Goal: Information Seeking & Learning: Stay updated

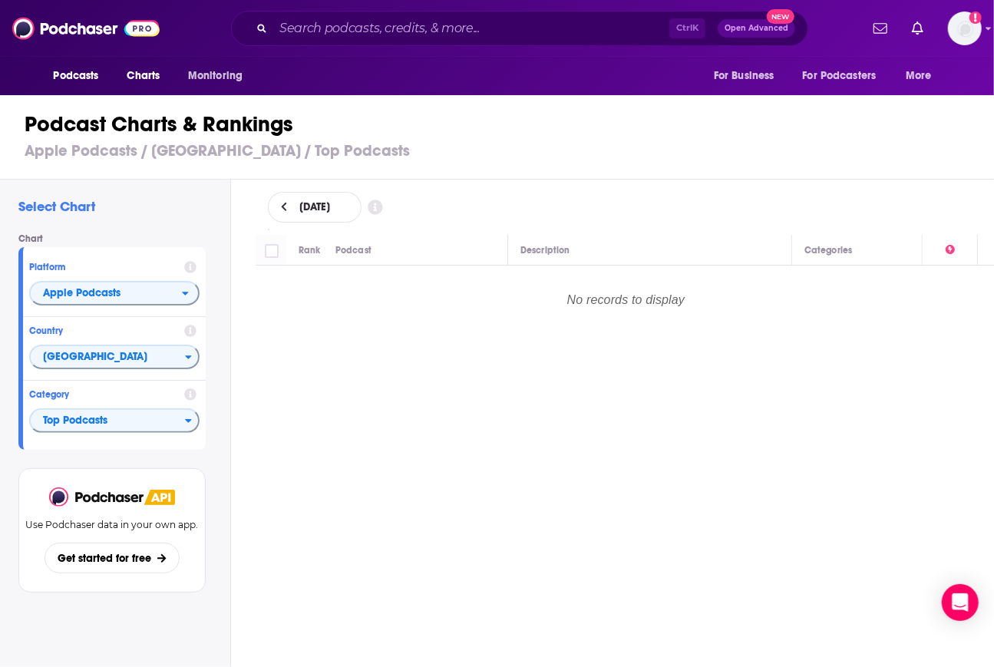
click at [985, 137] on div "Podcast Charts & Rankings Apple Podcasts / [GEOGRAPHIC_DATA] / Top Podcasts" at bounding box center [503, 136] width 1007 height 88
click at [150, 74] on span "Charts" at bounding box center [143, 75] width 33 height 21
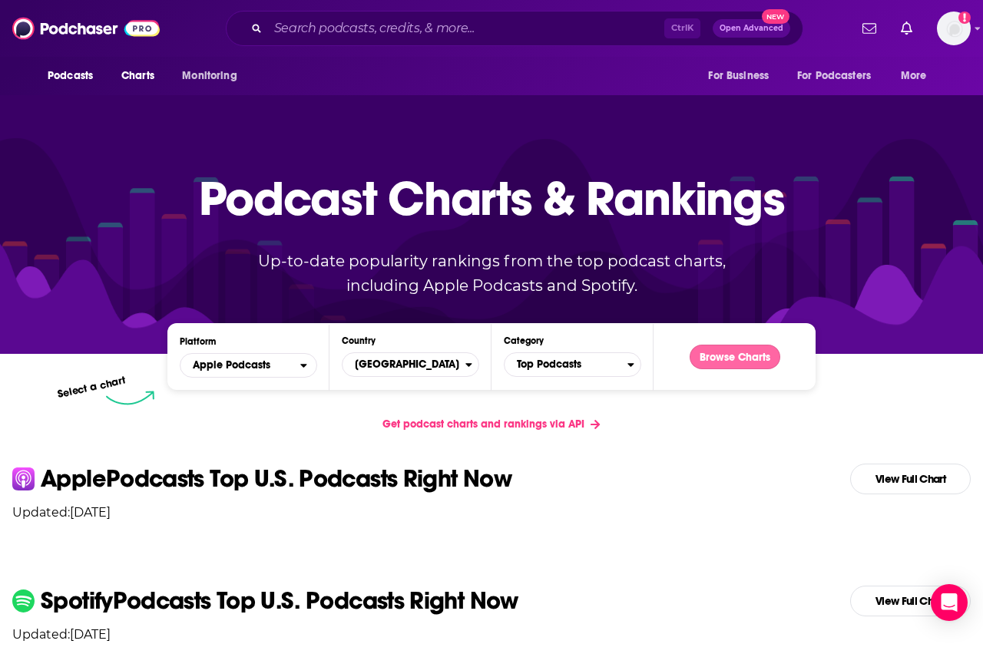
click at [723, 355] on button "Browse Charts" at bounding box center [734, 357] width 91 height 25
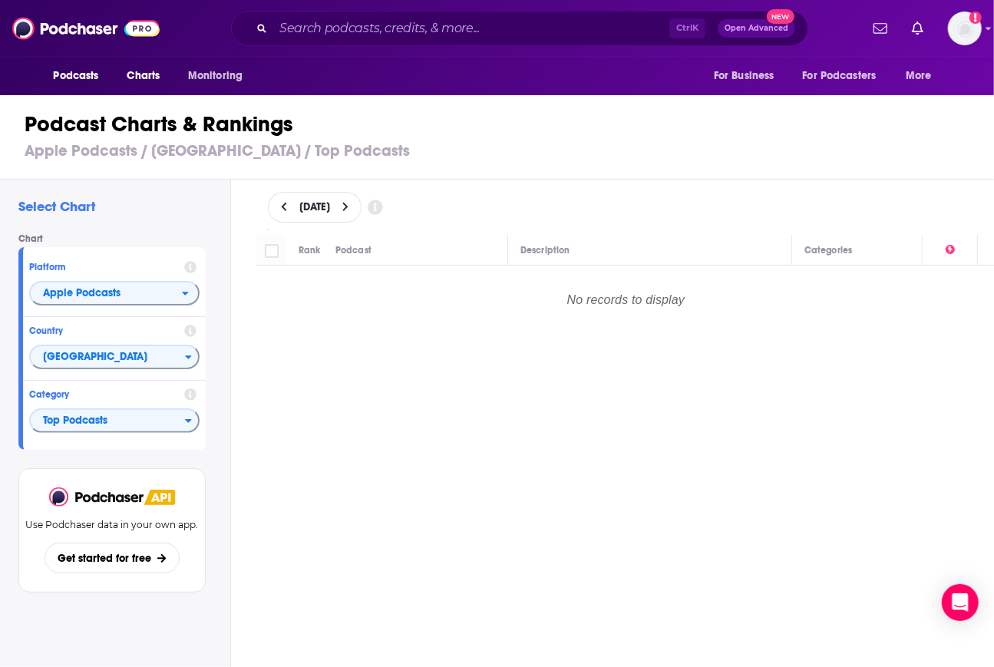
click at [354, 201] on button at bounding box center [346, 207] width 16 height 13
click at [158, 80] on span "Charts" at bounding box center [143, 75] width 33 height 21
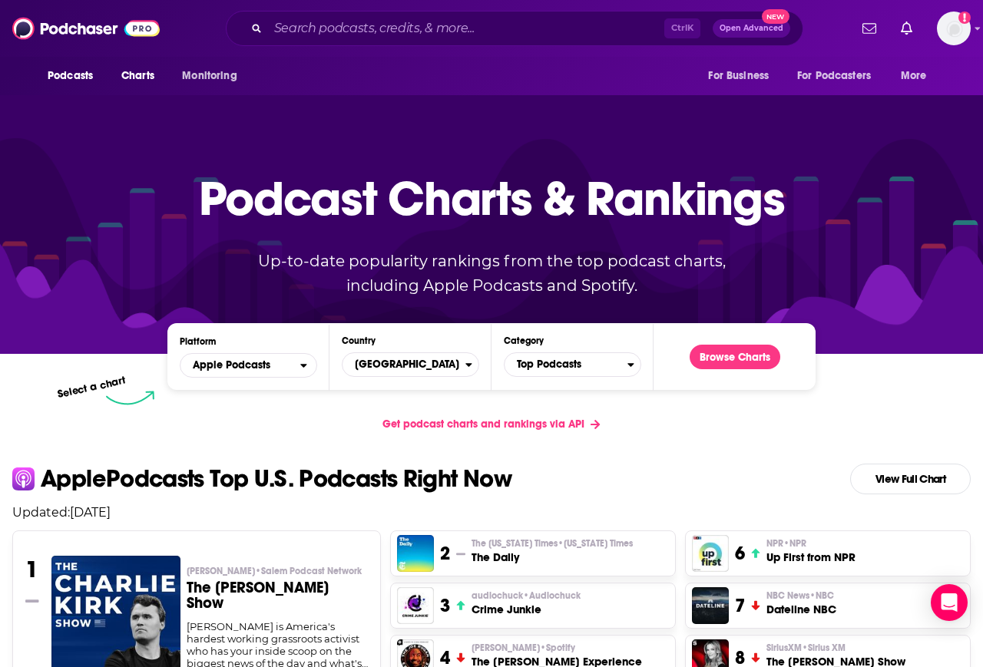
click at [268, 396] on div "Select a chart" at bounding box center [430, 397] width 648 height 15
click at [246, 358] on span "Apple Podcasts" at bounding box center [240, 365] width 120 height 26
click at [250, 410] on span "Spotify" at bounding box center [247, 412] width 117 height 9
click at [759, 351] on button "Browse Charts" at bounding box center [734, 357] width 91 height 25
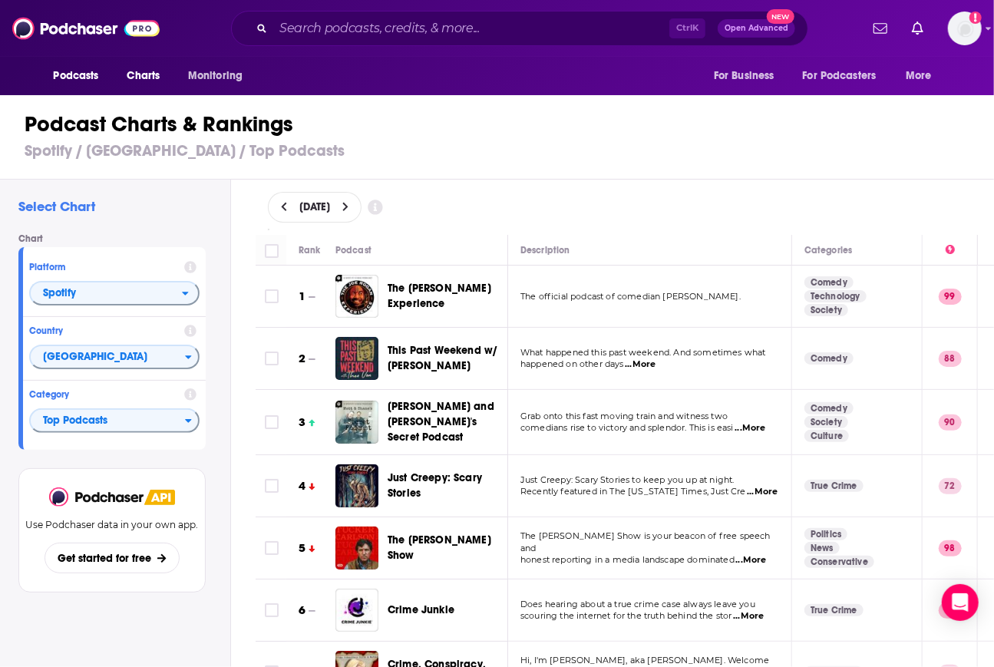
click at [691, 174] on div "Podcast Charts & Rankings Spotify / [GEOGRAPHIC_DATA] / Top Podcasts" at bounding box center [503, 136] width 1007 height 88
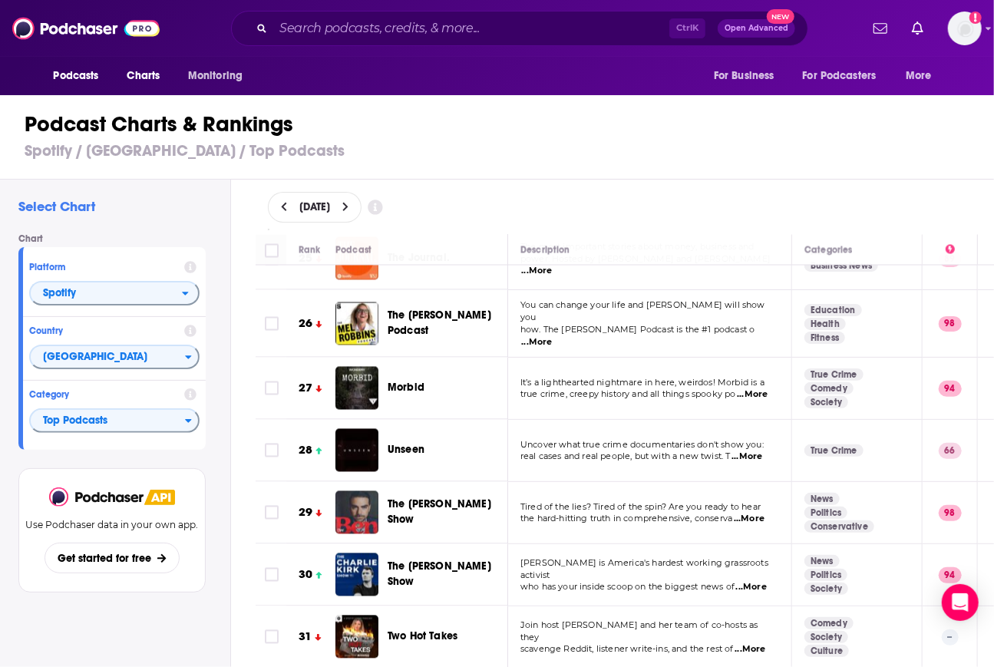
scroll to position [1540, 0]
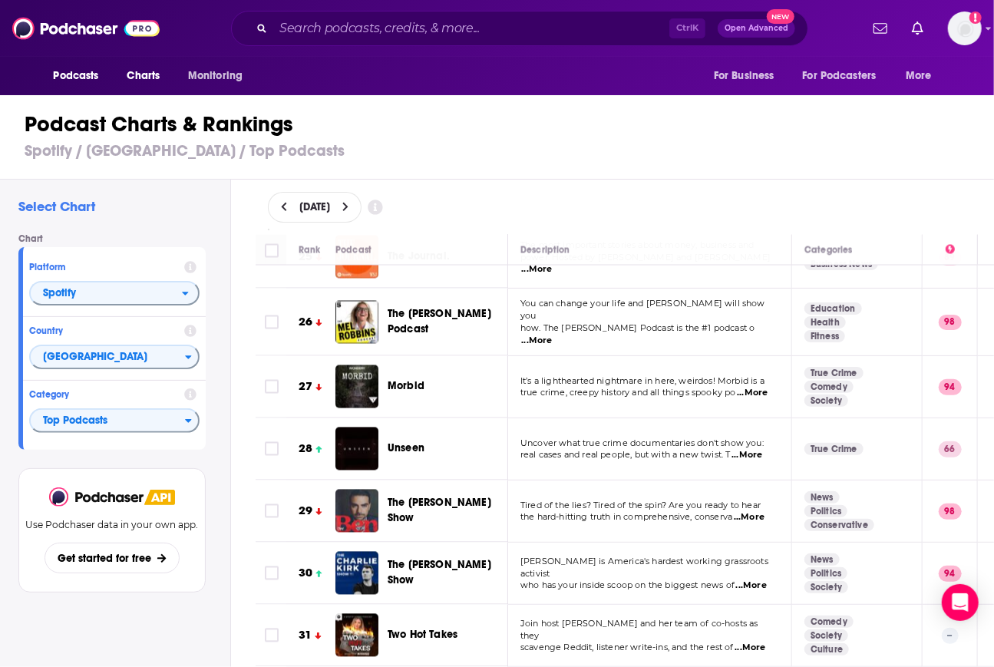
click at [349, 208] on icon at bounding box center [345, 207] width 7 height 11
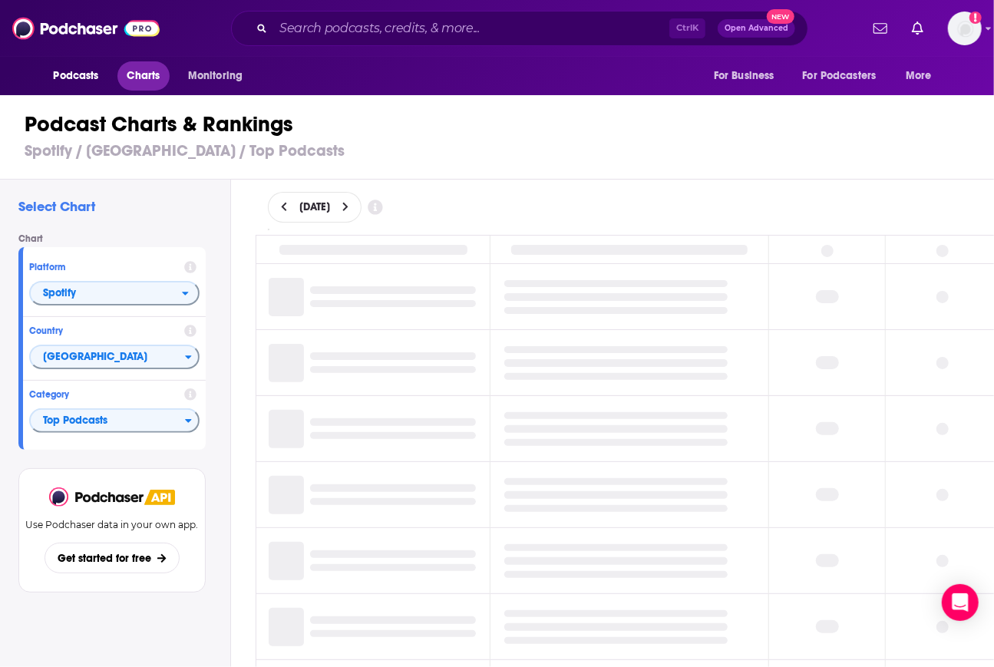
click at [146, 79] on span "Charts" at bounding box center [143, 75] width 33 height 21
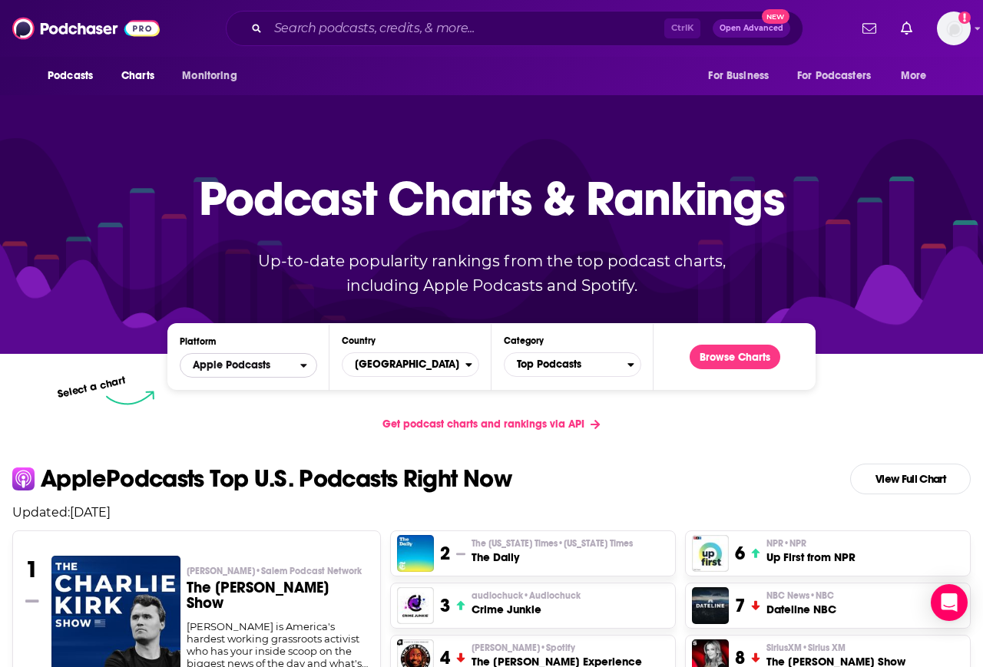
click at [279, 369] on span "Apple Podcasts" at bounding box center [240, 365] width 120 height 26
click at [273, 411] on span "Spotify" at bounding box center [247, 412] width 117 height 9
click at [761, 353] on button "Browse Charts" at bounding box center [734, 357] width 91 height 25
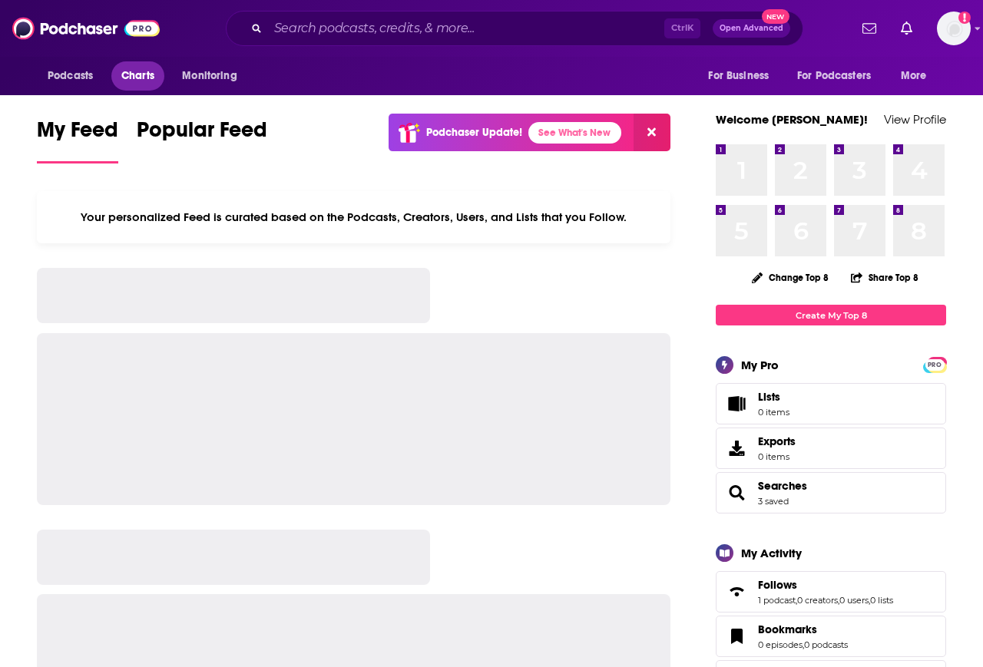
click at [134, 78] on span "Charts" at bounding box center [137, 75] width 33 height 21
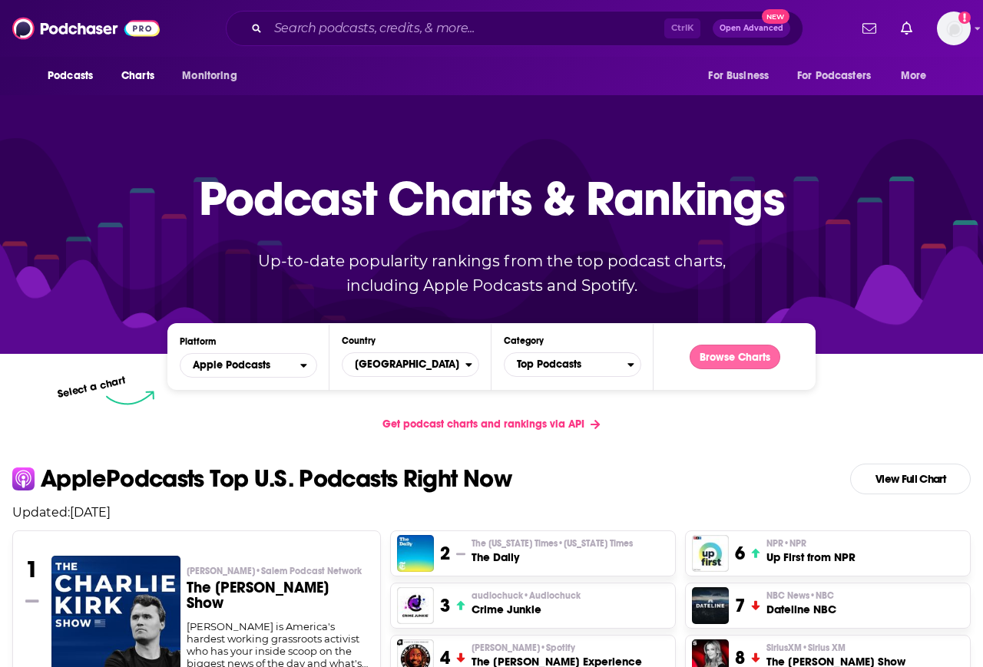
click at [732, 355] on button "Browse Charts" at bounding box center [734, 357] width 91 height 25
